Goal: Transaction & Acquisition: Purchase product/service

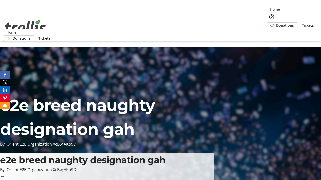
click at [276, 23] on span "Donations" at bounding box center [285, 25] width 18 height 5
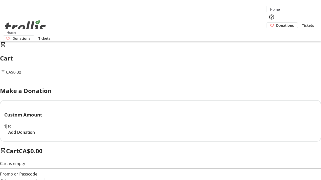
click at [35, 136] on span "Add Donation" at bounding box center [21, 133] width 27 height 6
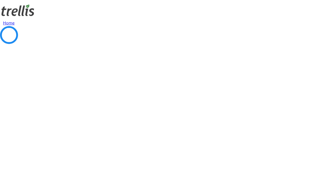
select select "CA"
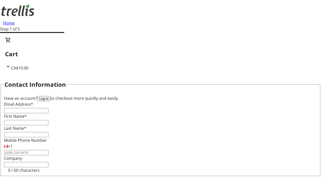
click at [50, 96] on button "Log in" at bounding box center [43, 98] width 13 height 5
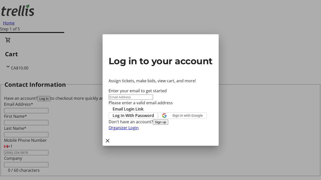
click at [154, 113] on span "Log In With Password" at bounding box center [132, 116] width 41 height 6
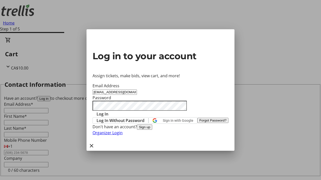
click at [108, 111] on span "Log In" at bounding box center [102, 114] width 12 height 6
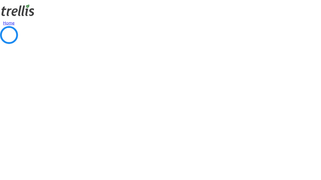
select select "CA"
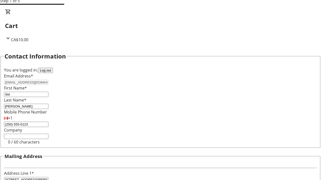
type input "Kelowna"
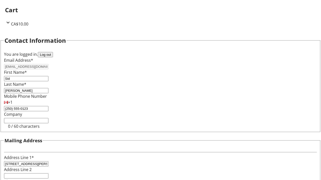
select select "BC"
type input "Kelowna"
type input "V1Y 0C2"
